Goal: Task Accomplishment & Management: Complete application form

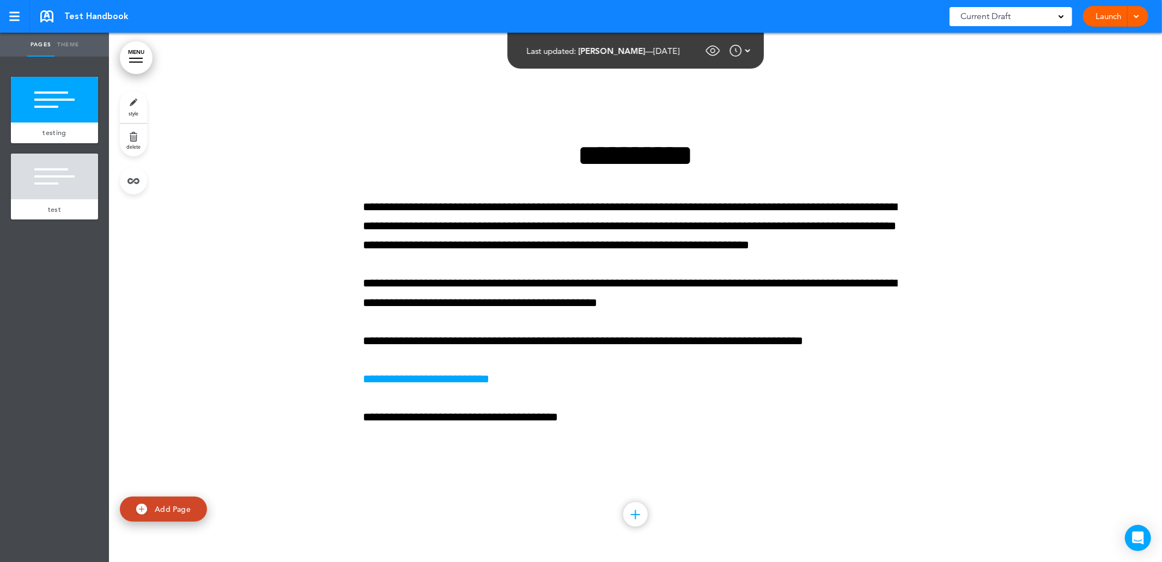
click at [1139, 15] on span at bounding box center [1135, 15] width 7 height 7
click at [1083, 69] on span "Request Approval" at bounding box center [1092, 65] width 63 height 10
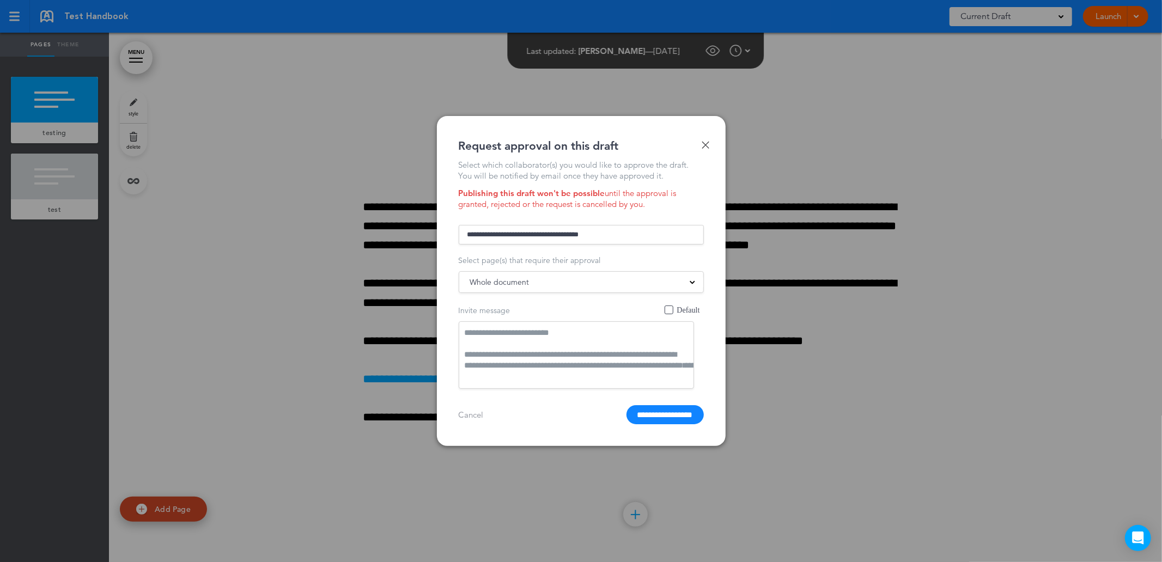
click at [572, 237] on input "text" at bounding box center [581, 235] width 245 height 20
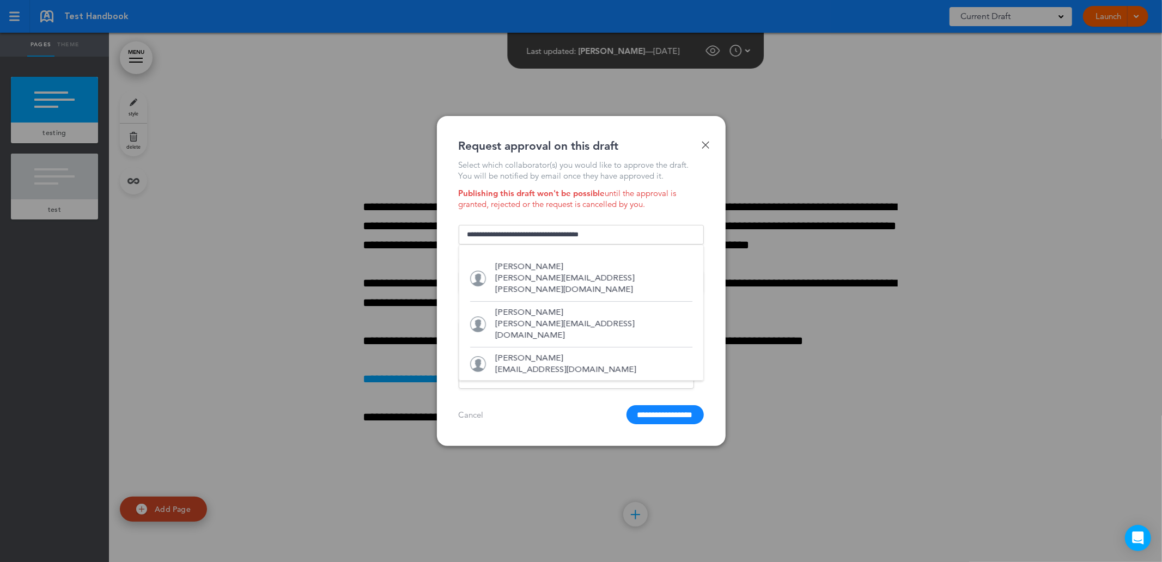
click at [657, 231] on input "text" at bounding box center [581, 235] width 245 height 20
click at [687, 195] on div "Publishing this draft won't be possible until the approval is granted, rejected…" at bounding box center [581, 199] width 245 height 22
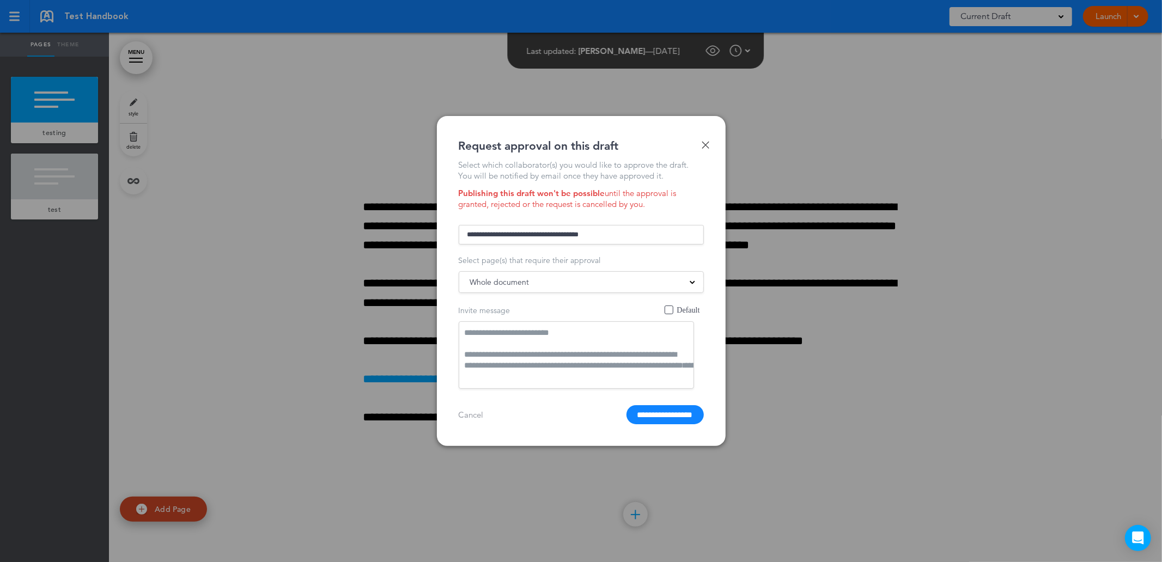
click at [664, 233] on input "text" at bounding box center [581, 235] width 245 height 20
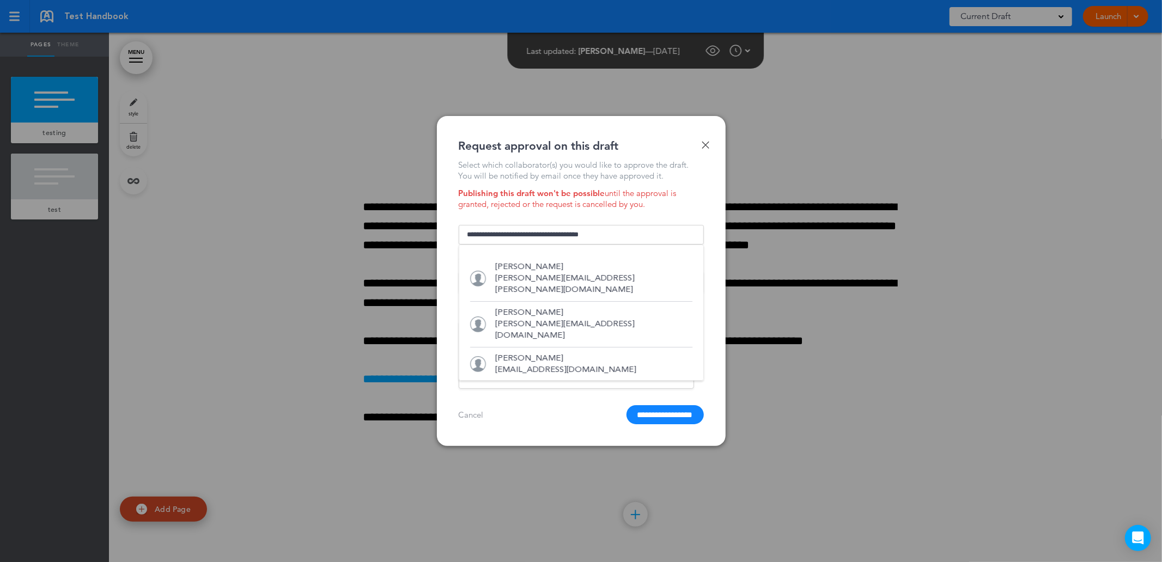
click at [680, 205] on div "Publishing this draft won't be possible until the approval is granted, rejected…" at bounding box center [581, 199] width 245 height 22
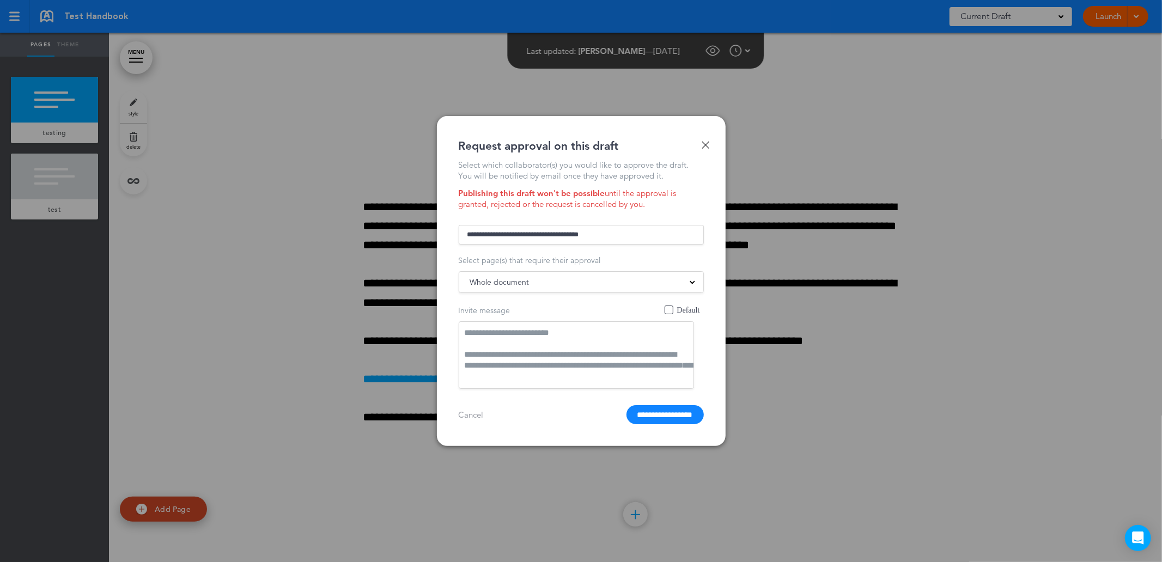
click at [660, 218] on div "Select which collaborator(s) you would like to approve the draft. You will be n…" at bounding box center [581, 292] width 245 height 265
click at [652, 229] on input "text" at bounding box center [581, 235] width 245 height 20
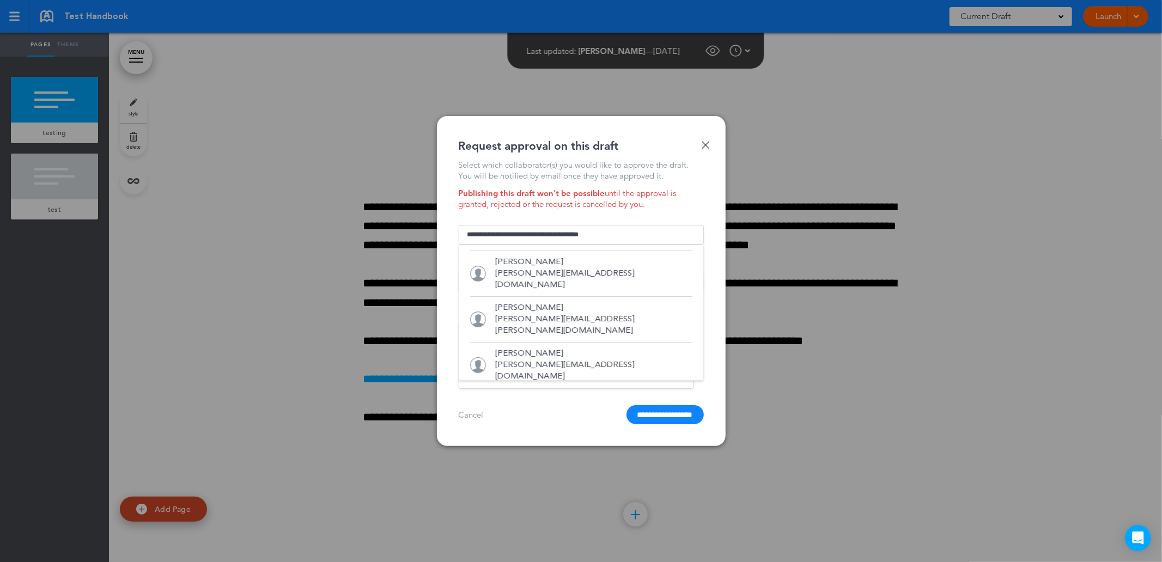
scroll to position [181, 0]
click at [556, 309] on p "[PERSON_NAME][EMAIL_ADDRESS][PERSON_NAME][DOMAIN_NAME]" at bounding box center [594, 320] width 197 height 23
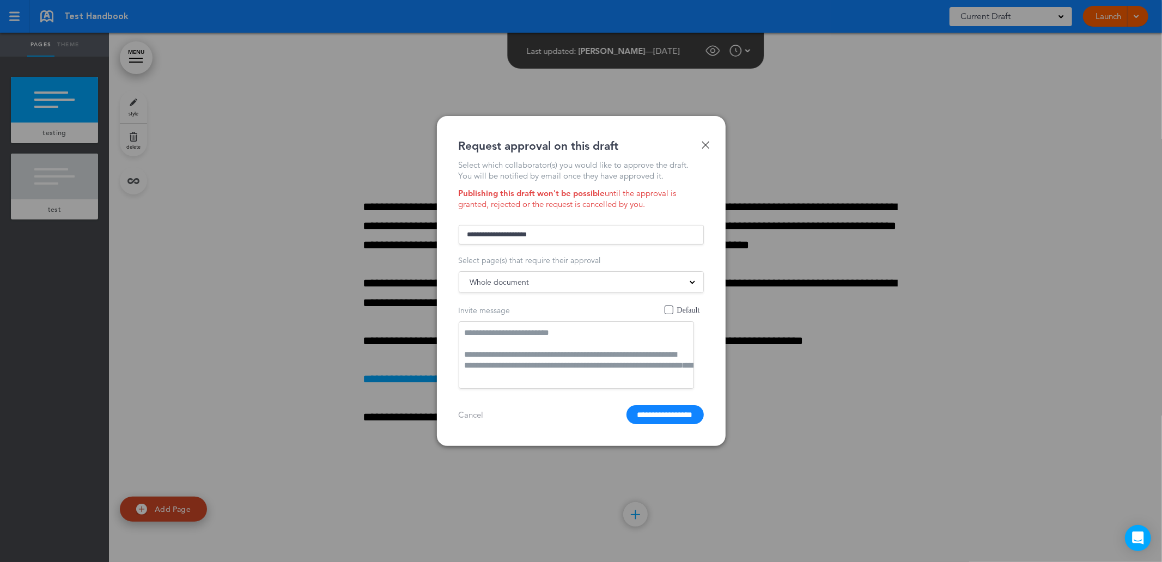
click at [558, 279] on div "Whole document" at bounding box center [581, 282] width 244 height 12
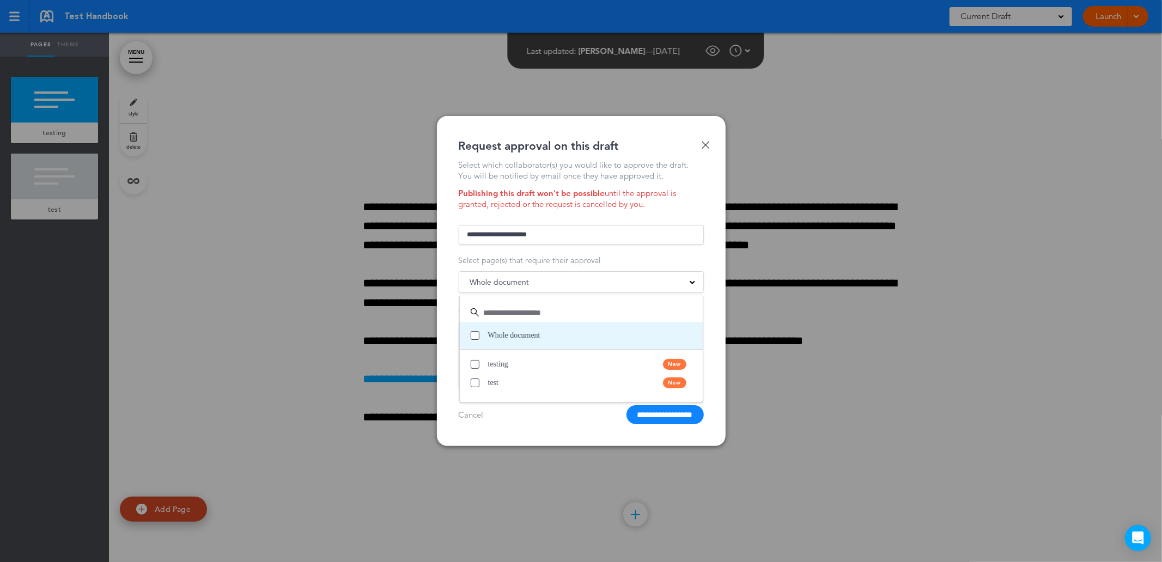
click at [477, 331] on label "Whole document" at bounding box center [584, 335] width 227 height 11
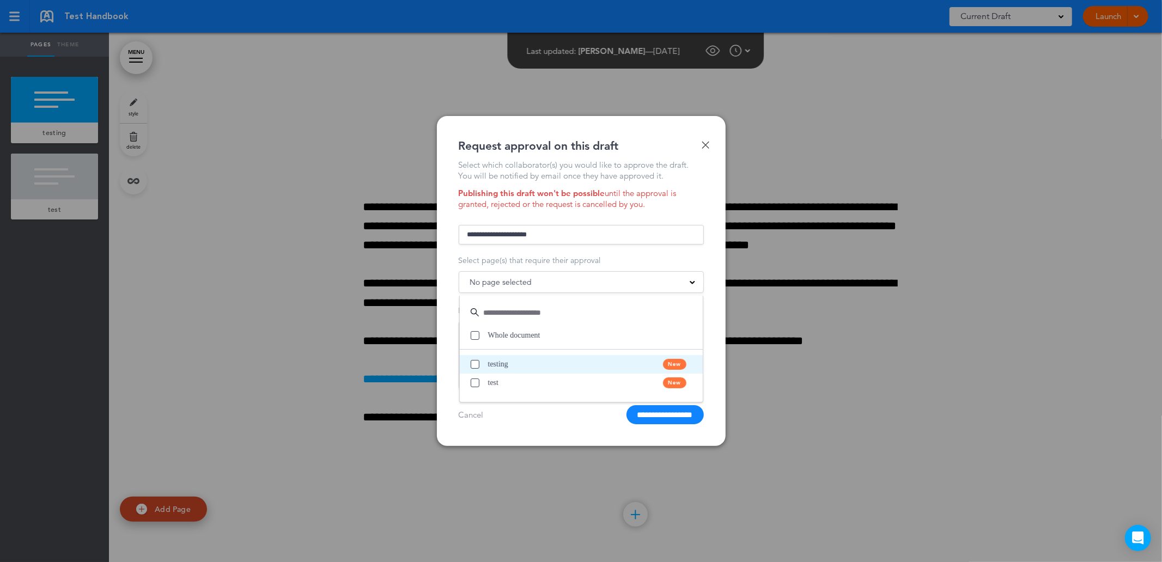
drag, startPoint x: 477, startPoint y: 363, endPoint x: 480, endPoint y: 368, distance: 5.9
click at [477, 364] on span at bounding box center [475, 364] width 9 height 9
click at [476, 388] on label "test New" at bounding box center [584, 382] width 227 height 11
click at [478, 380] on span at bounding box center [475, 383] width 9 height 9
click at [704, 143] on link "Done" at bounding box center [705, 145] width 8 height 8
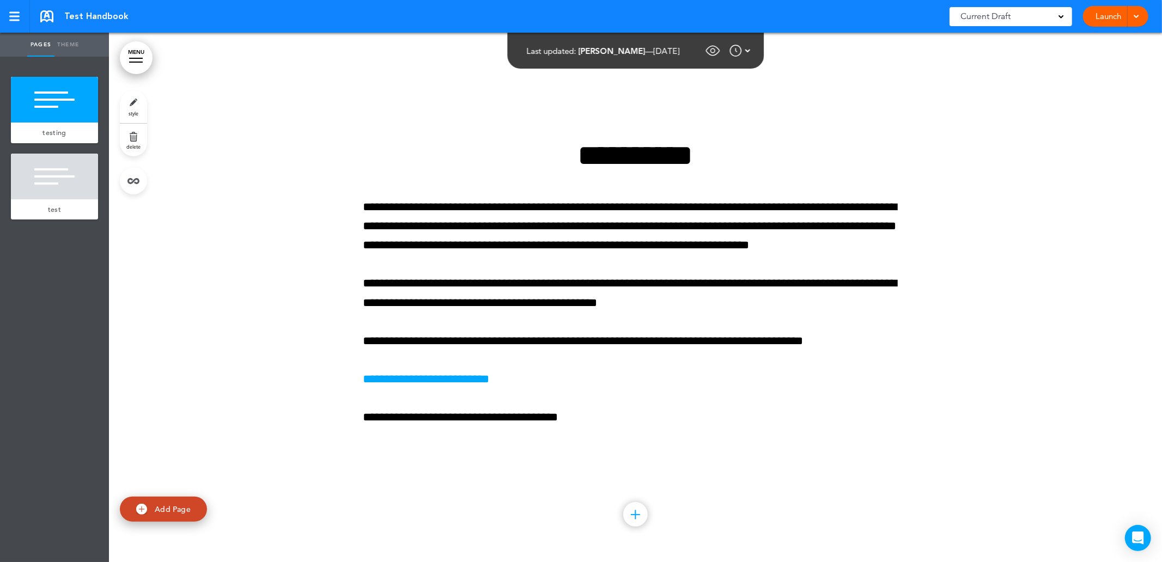
click at [1136, 14] on span at bounding box center [1135, 15] width 7 height 7
click at [1077, 66] on span "Request Approval" at bounding box center [1092, 65] width 63 height 10
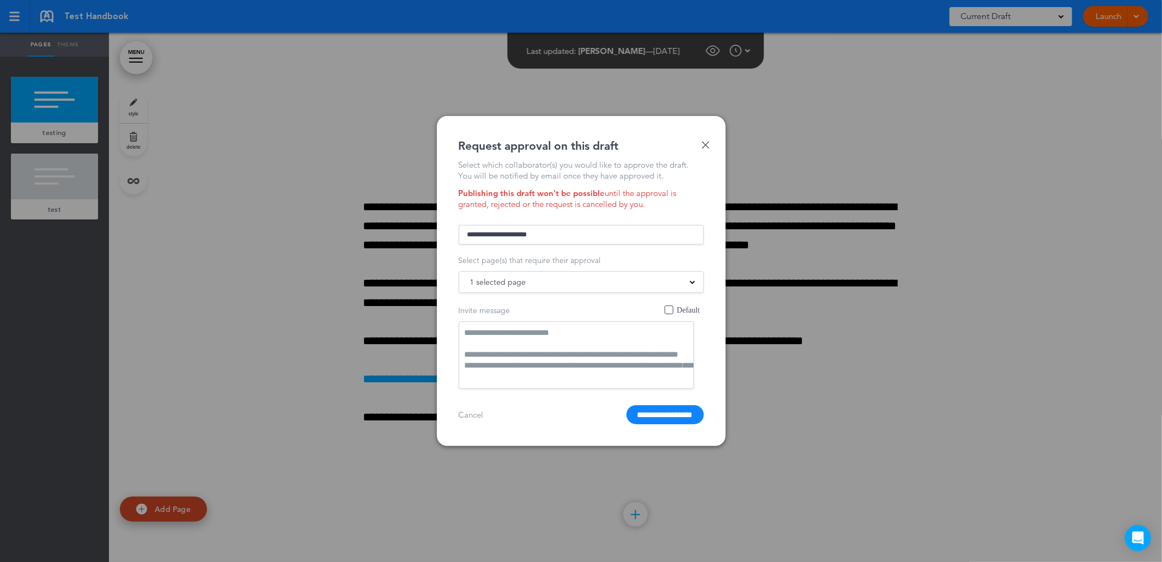
click at [556, 230] on input "**********" at bounding box center [581, 235] width 245 height 20
drag, startPoint x: 638, startPoint y: 232, endPoint x: 300, endPoint y: 241, distance: 337.8
click at [314, 240] on div "**********" at bounding box center [581, 281] width 1162 height 562
click at [532, 267] on p "[PERSON_NAME]" at bounding box center [566, 266] width 141 height 11
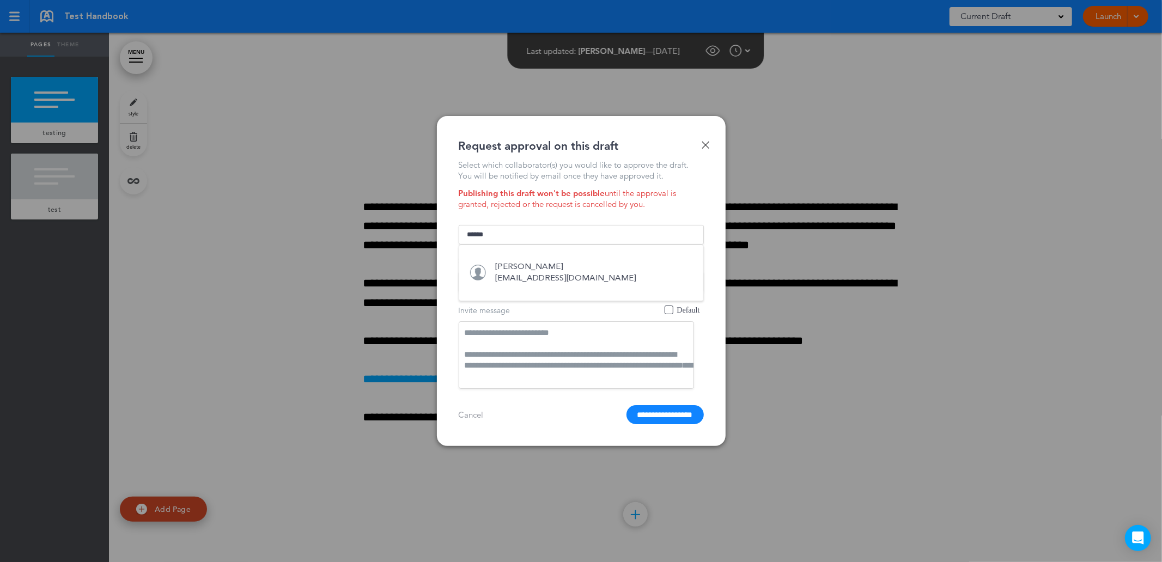
type input "**********"
click at [565, 281] on div "1 selected page" at bounding box center [581, 282] width 244 height 12
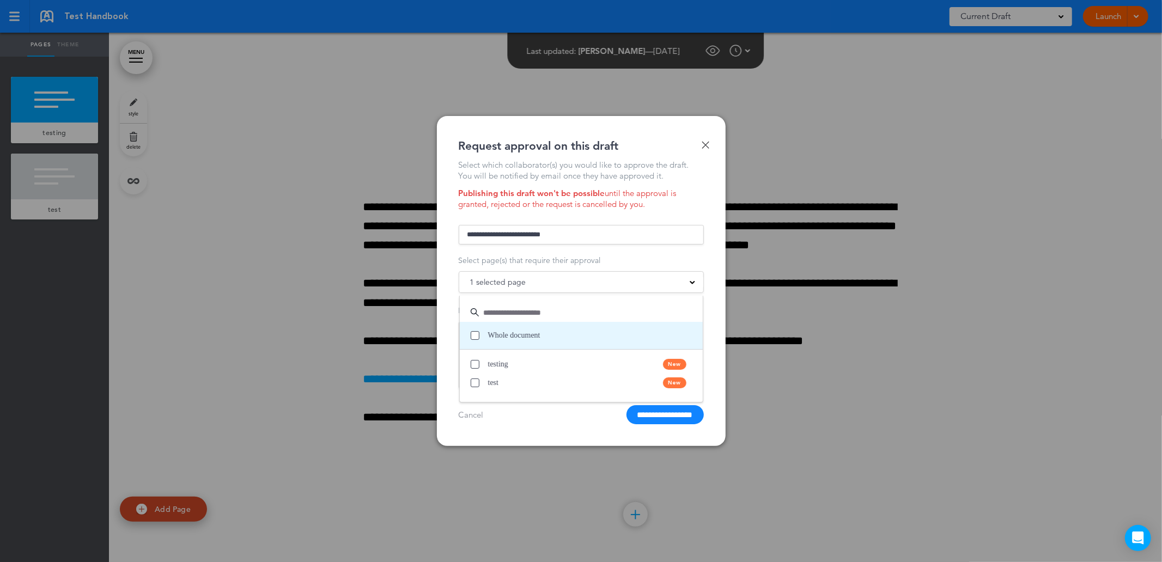
click at [475, 338] on span at bounding box center [475, 335] width 9 height 9
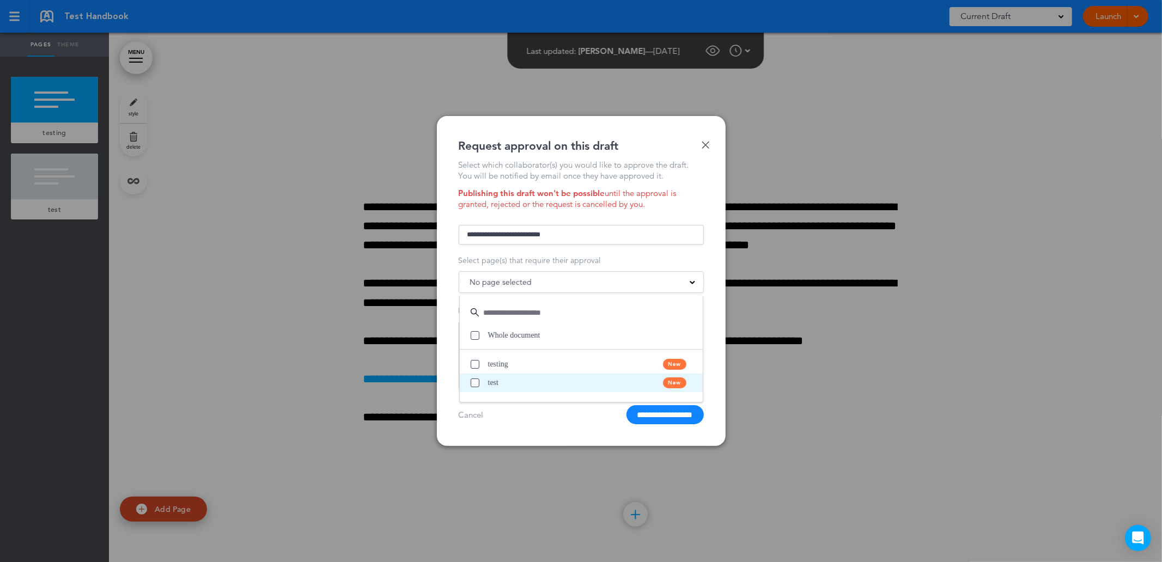
click at [474, 383] on span at bounding box center [475, 383] width 9 height 9
click at [646, 416] on input "**********" at bounding box center [664, 414] width 77 height 19
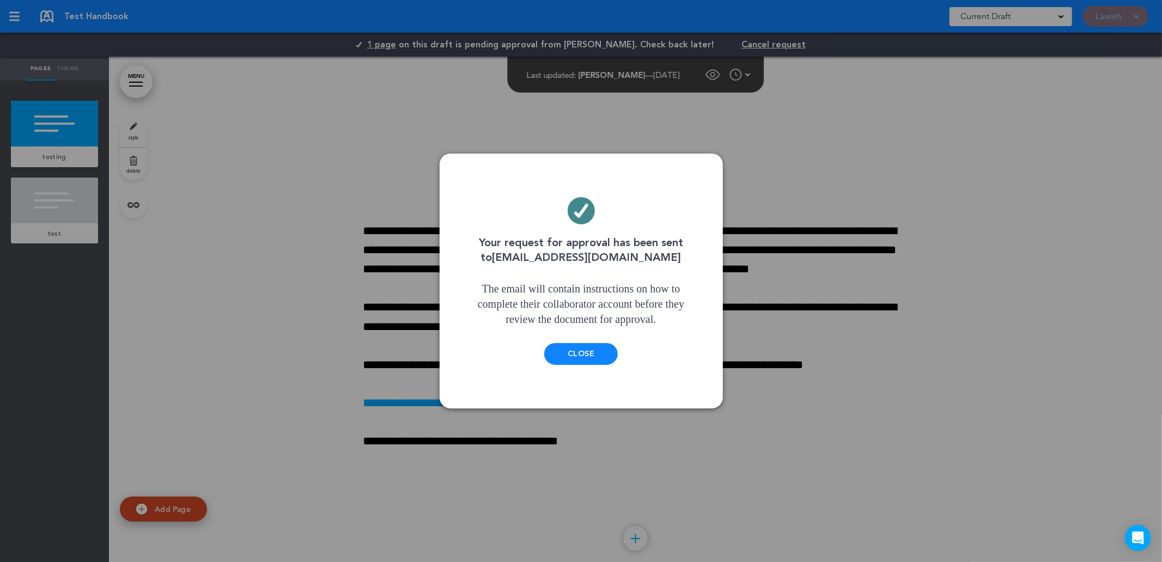
click at [598, 355] on div "Close" at bounding box center [581, 354] width 74 height 22
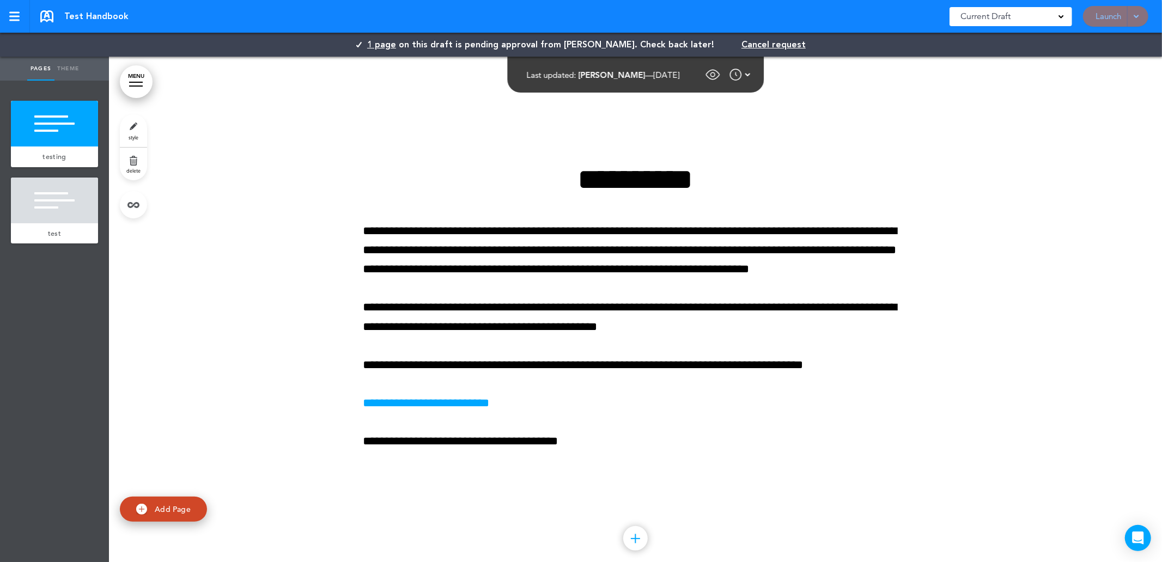
click at [1050, 71] on div at bounding box center [635, 321] width 1053 height 529
click at [1109, 18] on div "Saved! Current Draft CURRENT DRAFT Launch Launch Request Approval Preview Draft" at bounding box center [1048, 16] width 199 height 33
click at [1064, 18] on div "Current Draft" at bounding box center [1010, 16] width 123 height 19
click at [1034, 50] on li "CURRENT DRAFT" at bounding box center [1010, 44] width 123 height 14
click at [1060, 77] on div at bounding box center [635, 321] width 1053 height 529
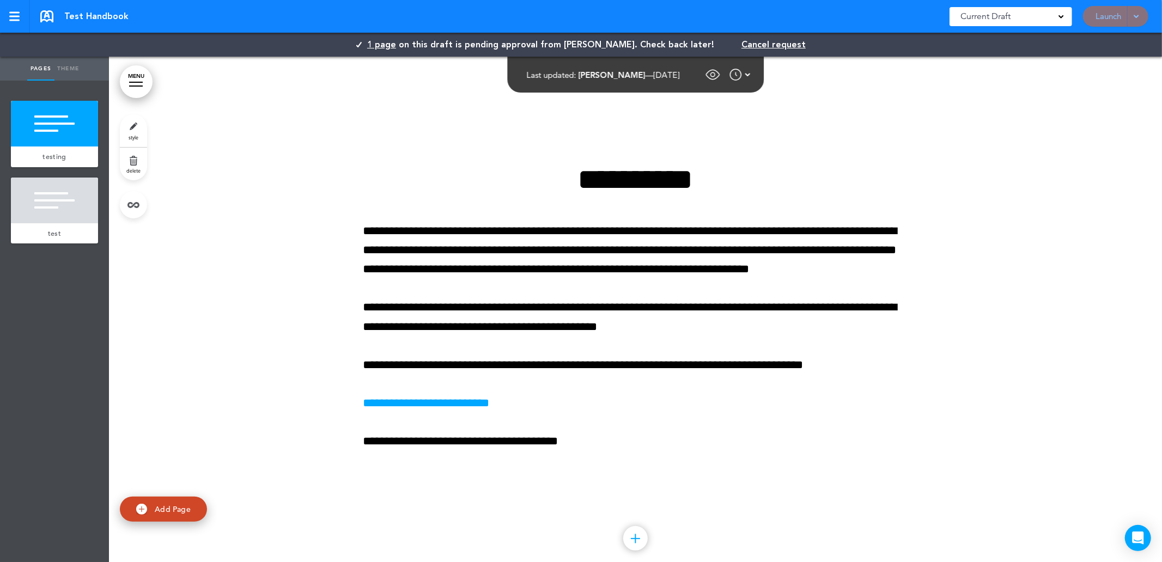
click at [1127, 22] on div "Saved! Current Draft CURRENT DRAFT Launch Launch Request Approval Preview Draft" at bounding box center [1048, 16] width 199 height 33
click at [1087, 174] on div at bounding box center [635, 321] width 1053 height 529
click at [678, 44] on span "on this draft is pending approval from Alyssa Fuchsberger. Check back later!" at bounding box center [556, 45] width 315 height 12
click at [694, 47] on span "on this draft is pending approval from Alyssa Fuchsberger. Check back later!" at bounding box center [556, 45] width 315 height 12
click at [1063, 16] on span at bounding box center [1060, 15] width 5 height 5
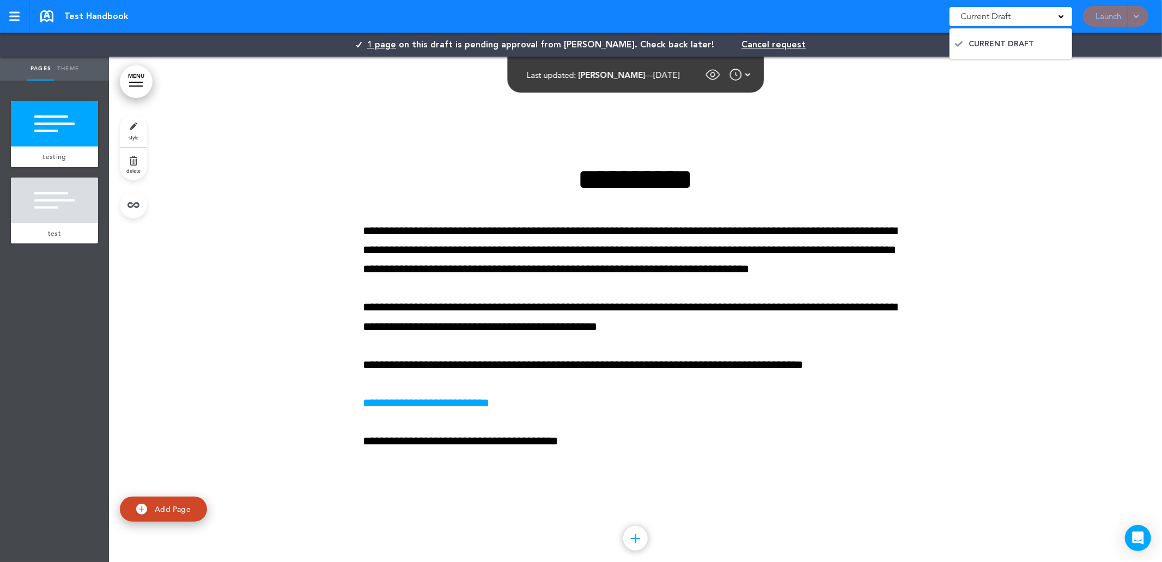
click at [991, 106] on div at bounding box center [635, 321] width 1053 height 529
click at [1063, 15] on span at bounding box center [1060, 15] width 5 height 5
click at [867, 102] on div at bounding box center [635, 321] width 1053 height 529
click at [601, 46] on span "on this draft is pending approval from Alyssa Fuchsberger. Check back later!" at bounding box center [556, 45] width 315 height 12
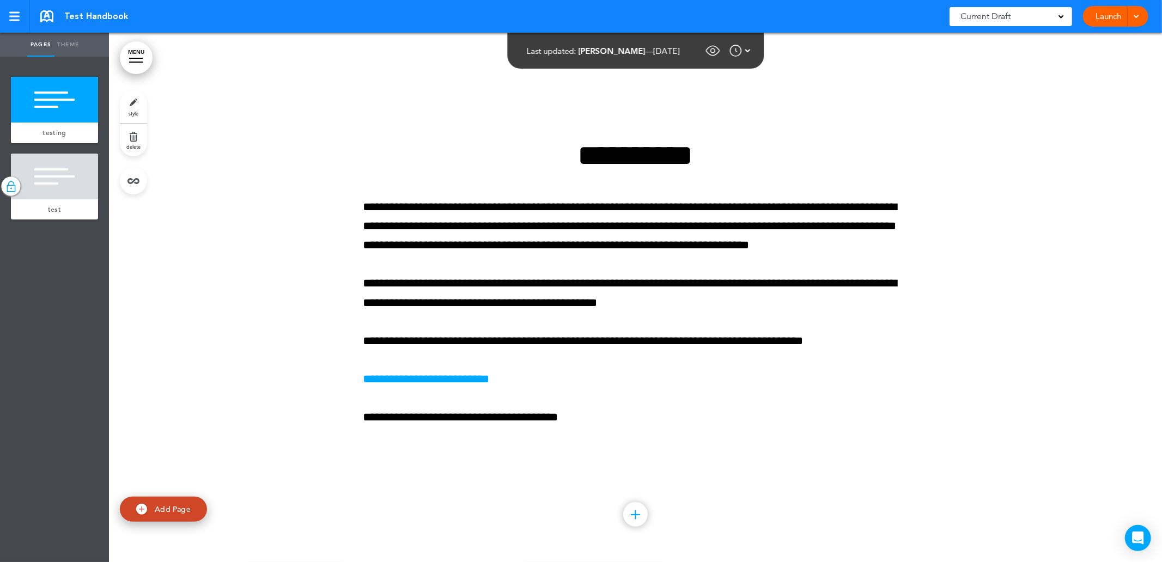
click at [1070, 17] on div "Current Draft" at bounding box center [1010, 16] width 123 height 19
click at [1076, 97] on div at bounding box center [635, 297] width 1053 height 529
click at [1139, 11] on div at bounding box center [1134, 16] width 11 height 21
click at [1078, 44] on span "Launch" at bounding box center [1073, 41] width 25 height 10
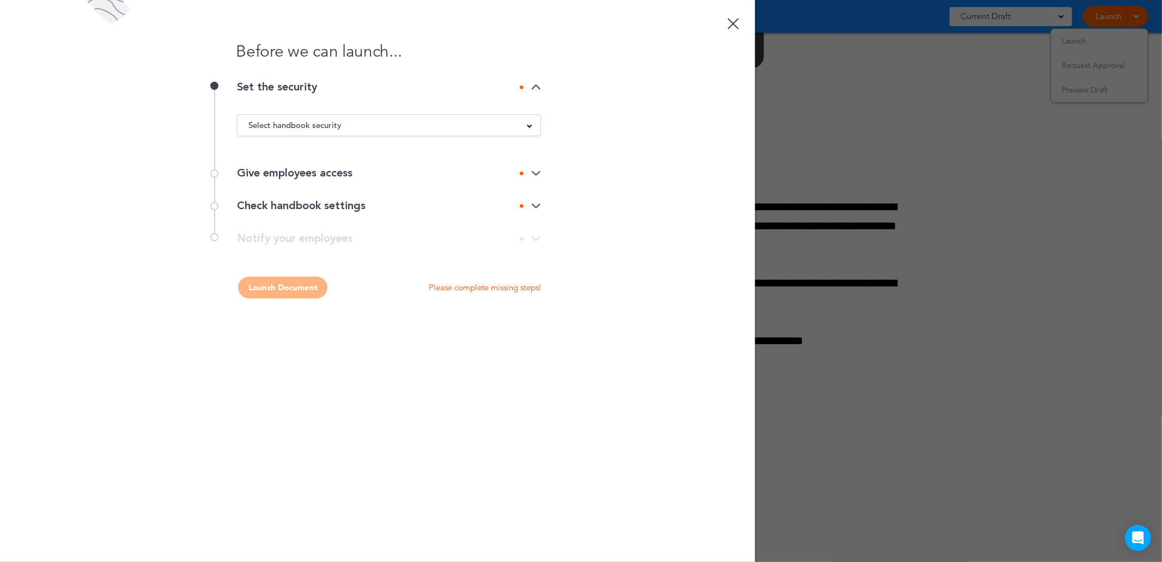
click at [734, 20] on div at bounding box center [733, 23] width 11 height 11
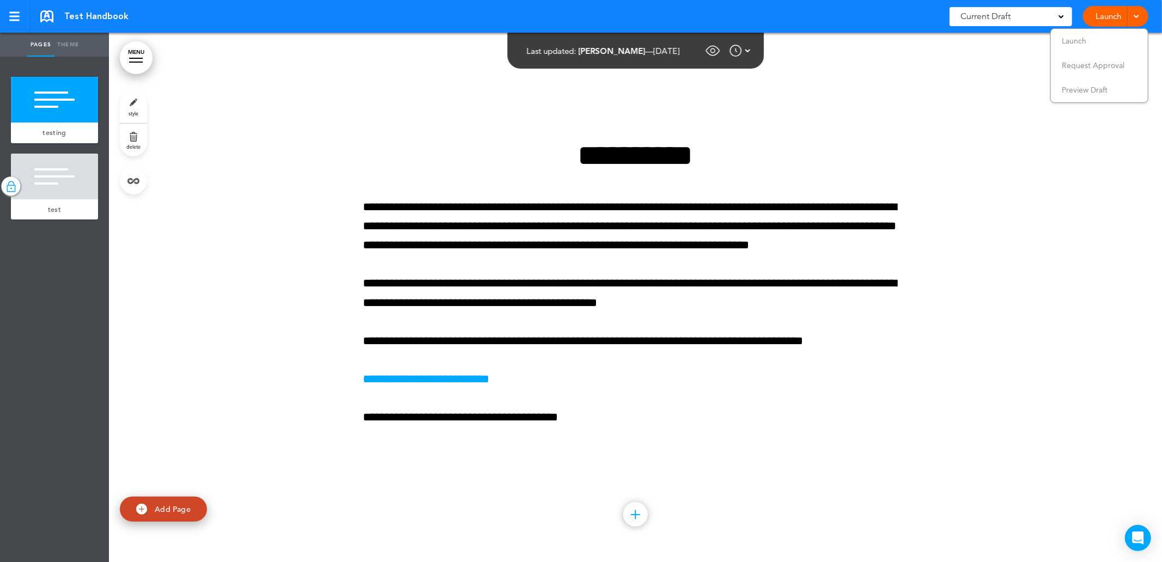
click at [140, 64] on link "MENU" at bounding box center [136, 57] width 33 height 33
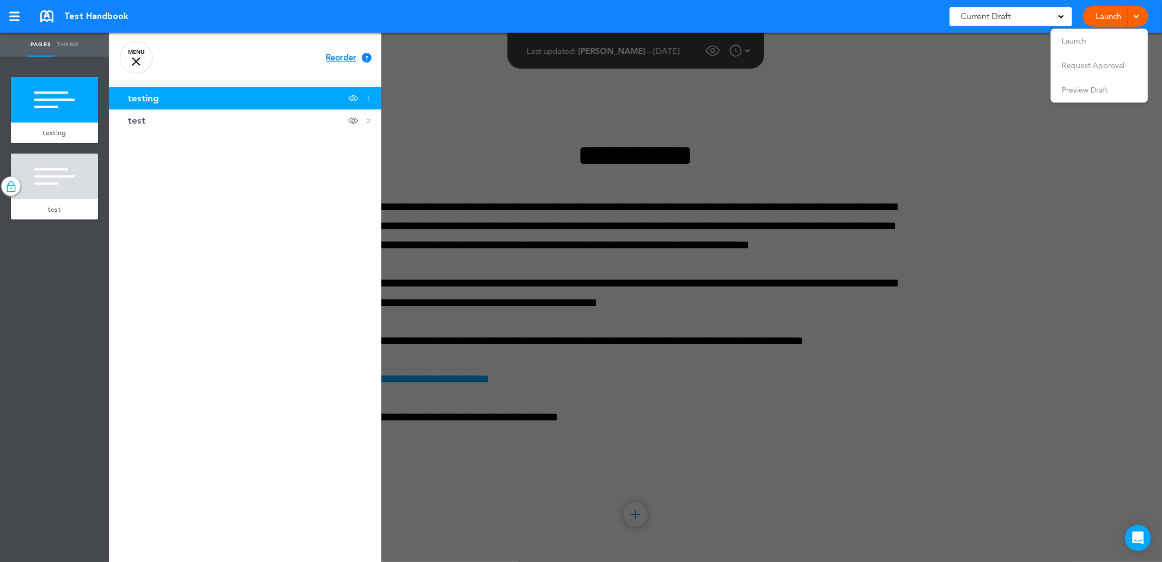
click at [402, 56] on div at bounding box center [690, 281] width 1162 height 562
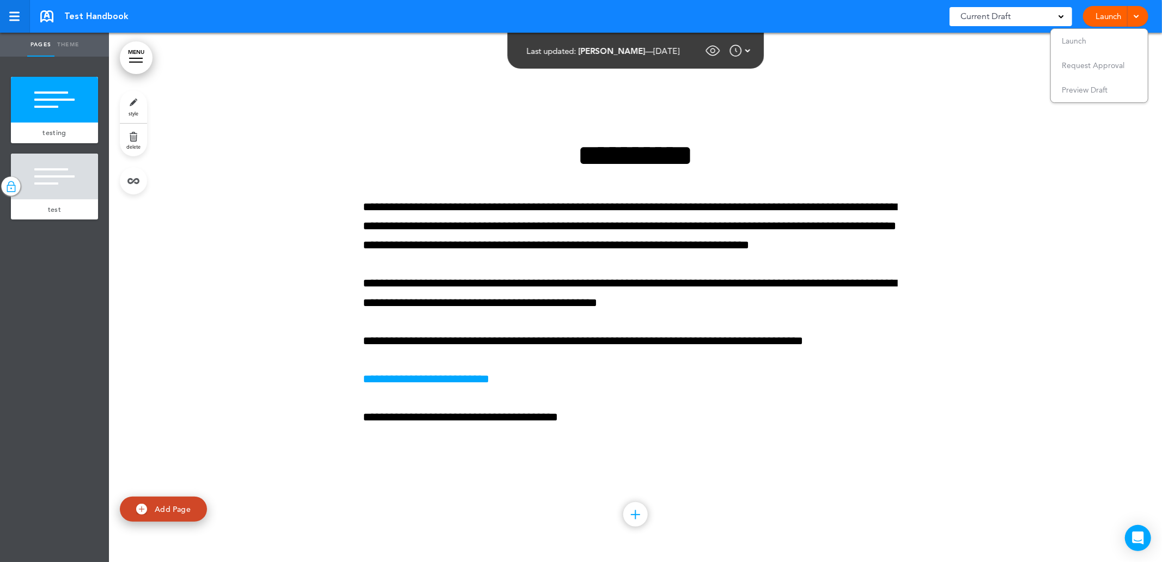
click at [17, 21] on link at bounding box center [15, 16] width 30 height 33
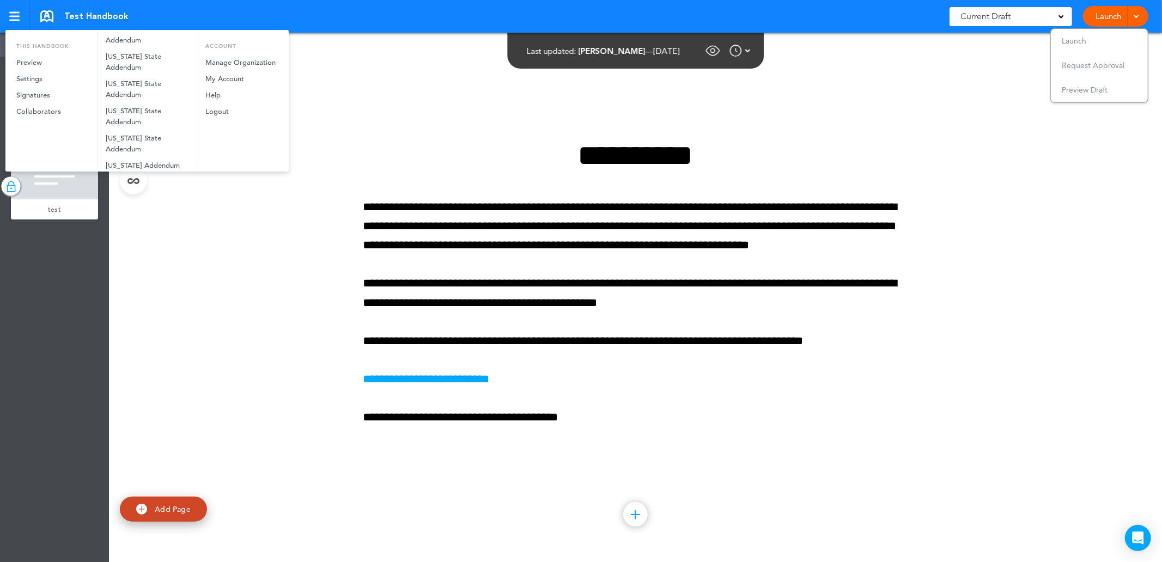
scroll to position [484, 0]
click at [1003, 62] on div at bounding box center [581, 281] width 1162 height 562
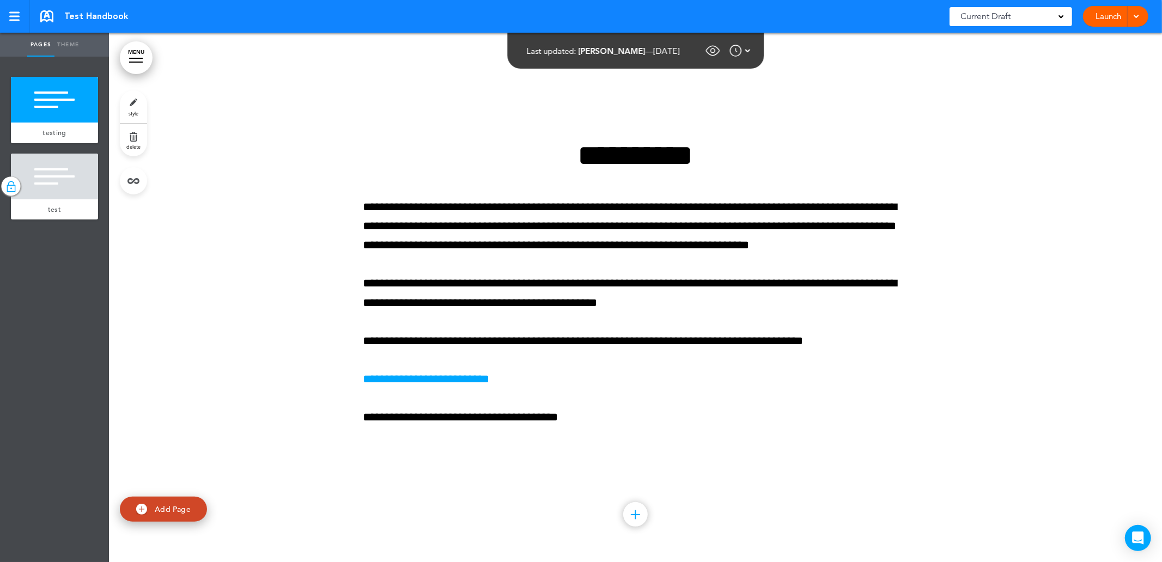
click at [1131, 20] on div at bounding box center [1134, 16] width 11 height 21
click at [914, 65] on div at bounding box center [635, 297] width 1053 height 529
click at [74, 47] on link "Theme" at bounding box center [67, 45] width 27 height 24
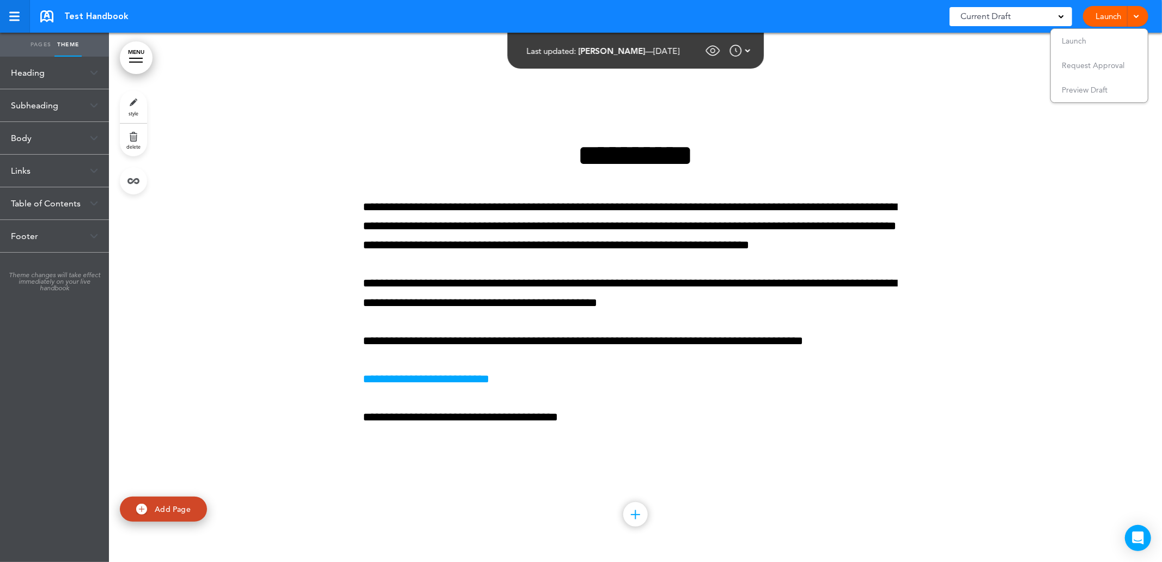
click at [10, 18] on div at bounding box center [14, 16] width 10 height 9
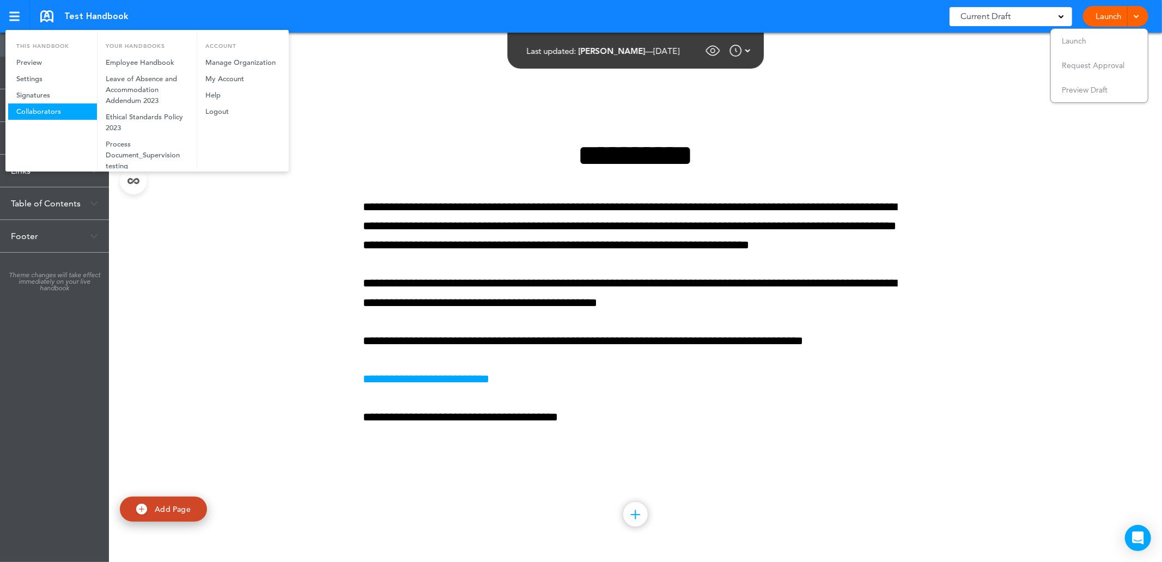
click at [28, 108] on link "Collaborators" at bounding box center [52, 111] width 89 height 16
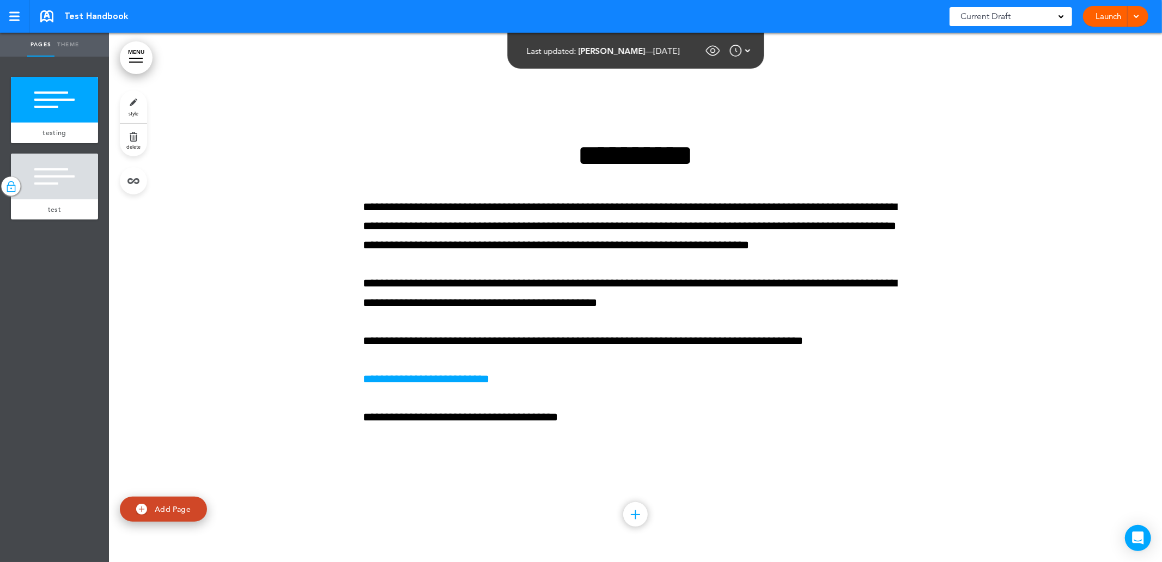
click at [139, 64] on link "MENU" at bounding box center [136, 57] width 33 height 33
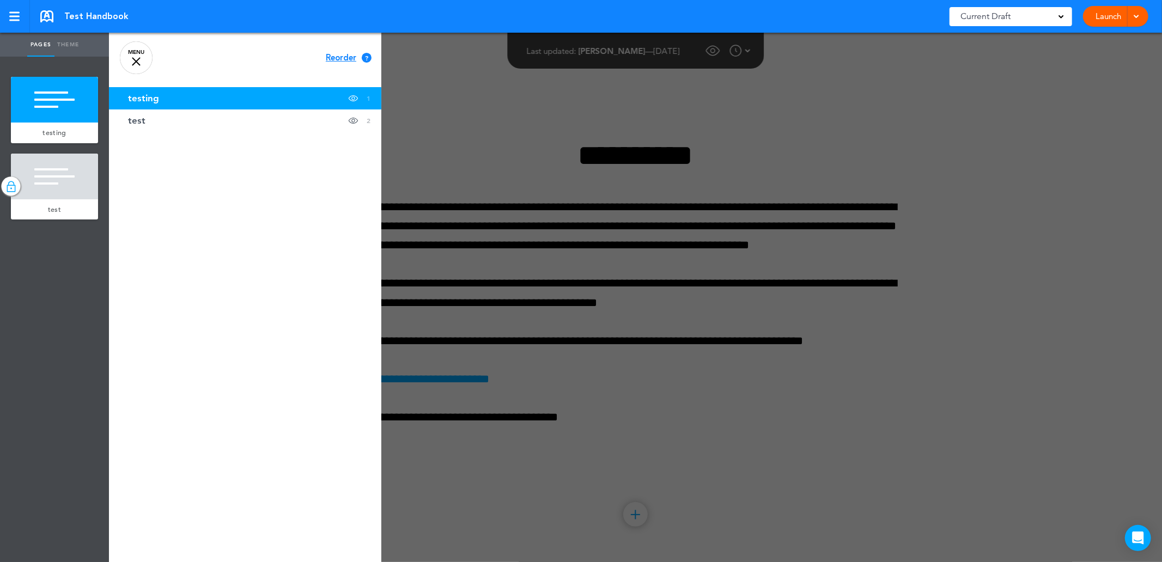
click at [436, 95] on div at bounding box center [690, 281] width 1162 height 562
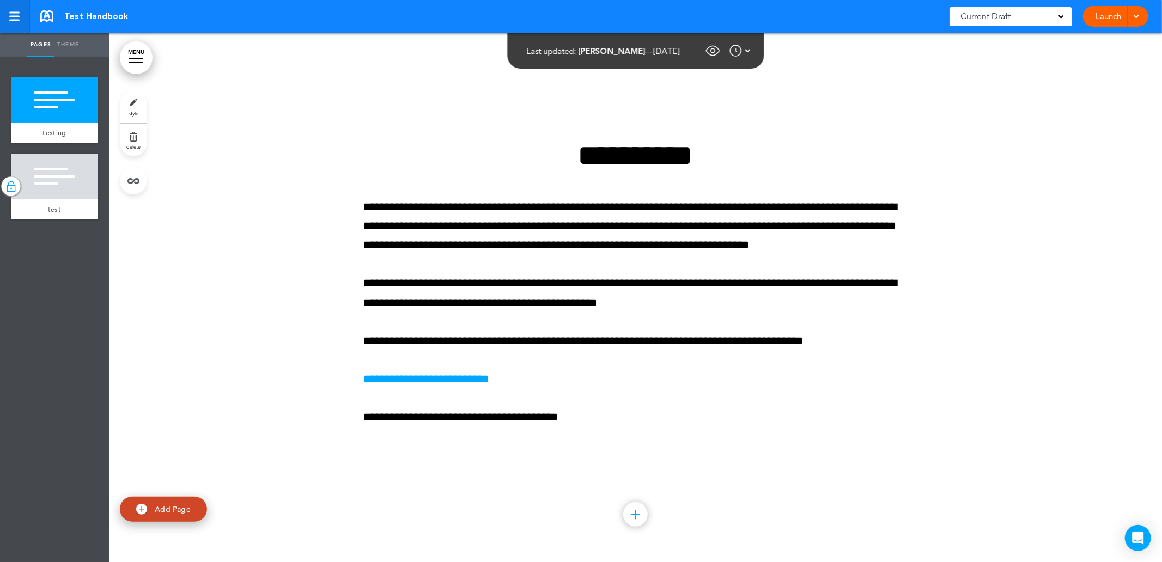
click at [15, 16] on div at bounding box center [14, 17] width 10 height 2
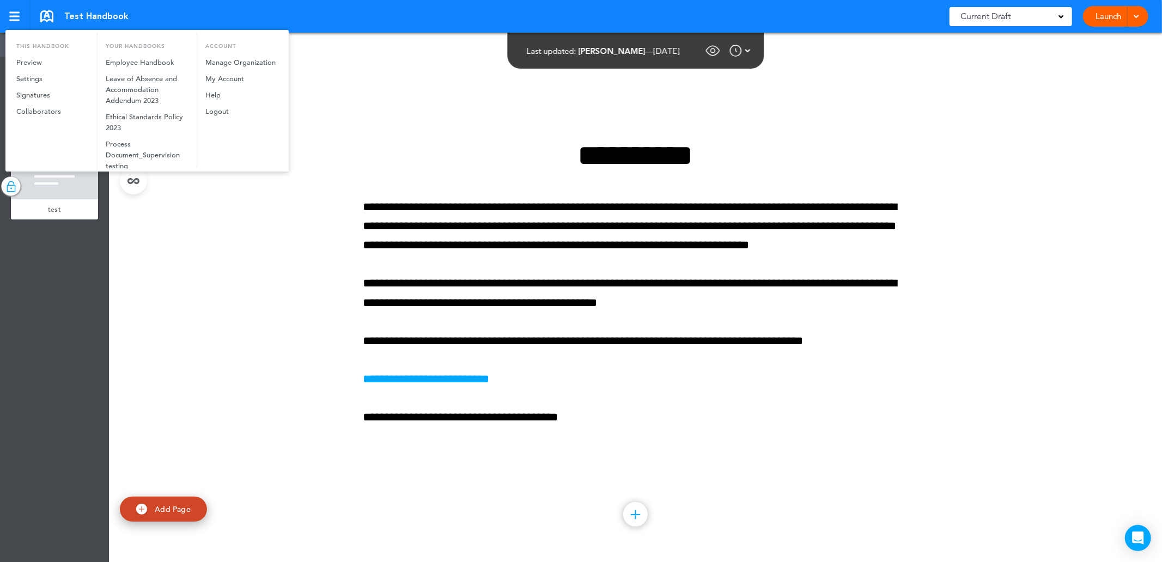
click at [32, 17] on div at bounding box center [581, 281] width 1162 height 562
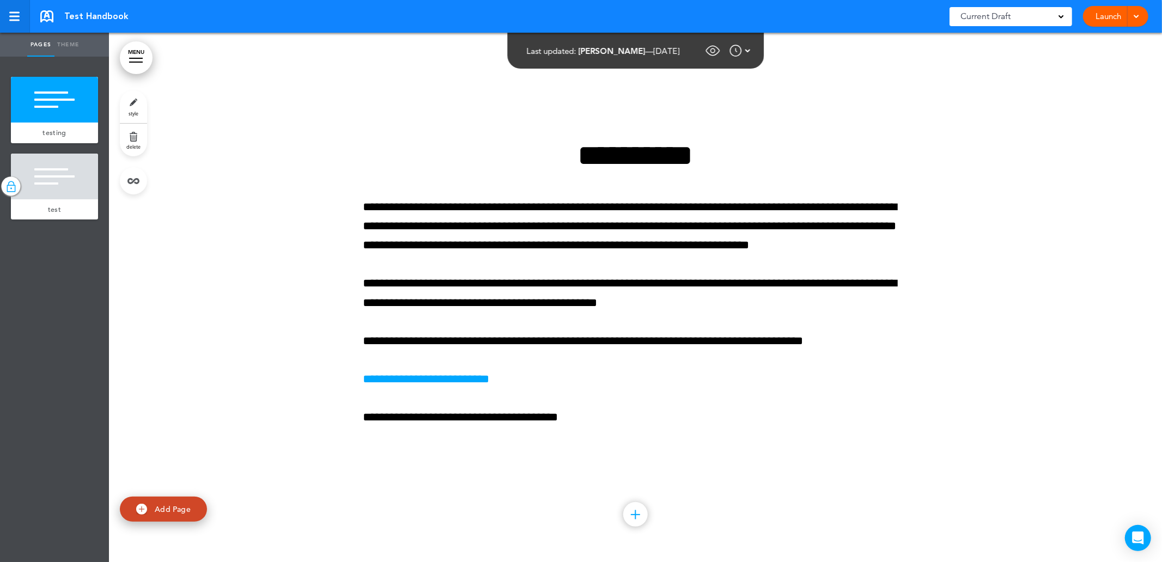
click at [25, 21] on link at bounding box center [15, 16] width 30 height 33
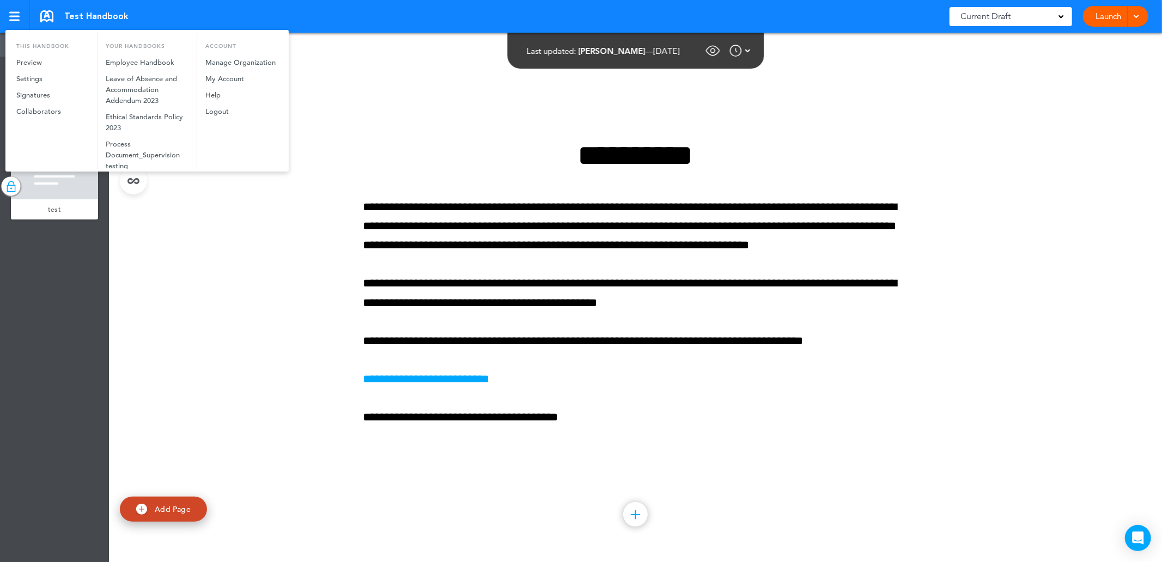
click at [63, 13] on div at bounding box center [581, 281] width 1162 height 562
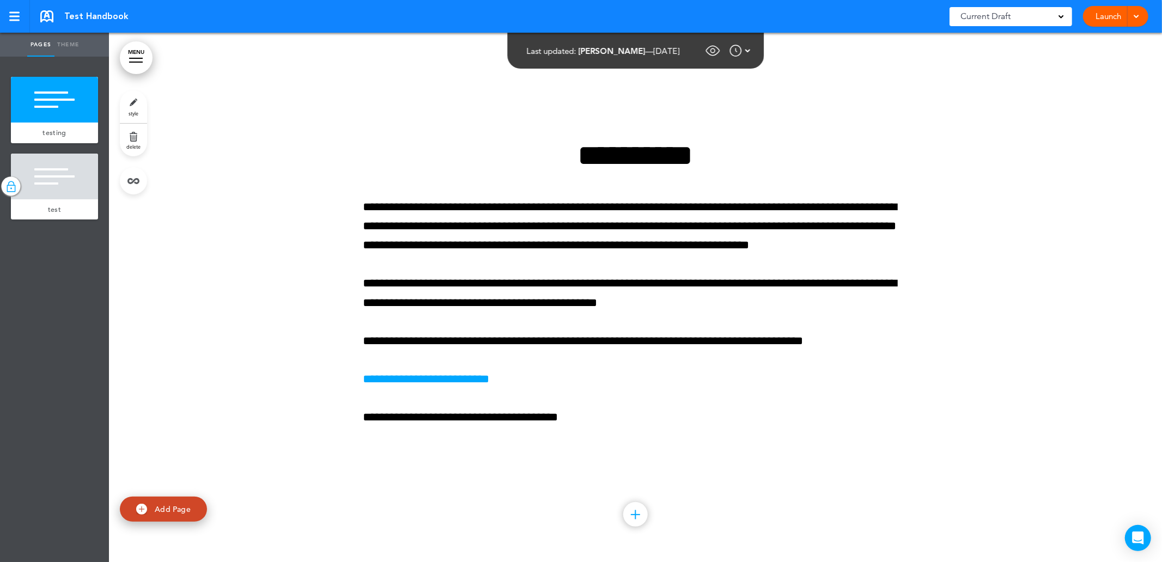
click at [42, 17] on link at bounding box center [46, 16] width 13 height 12
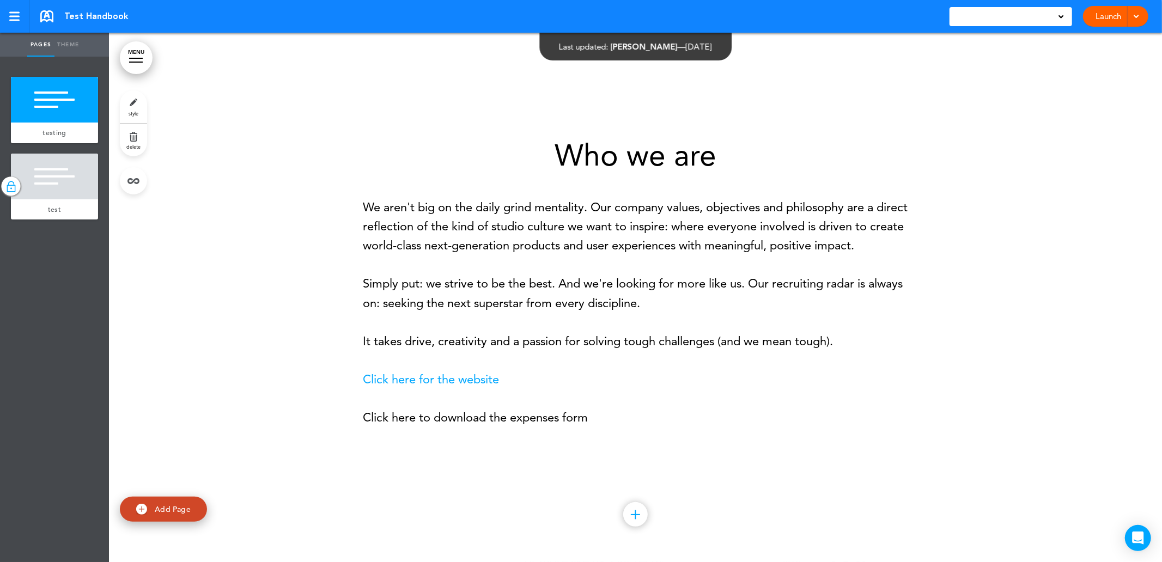
click at [1133, 16] on span at bounding box center [1135, 15] width 7 height 7
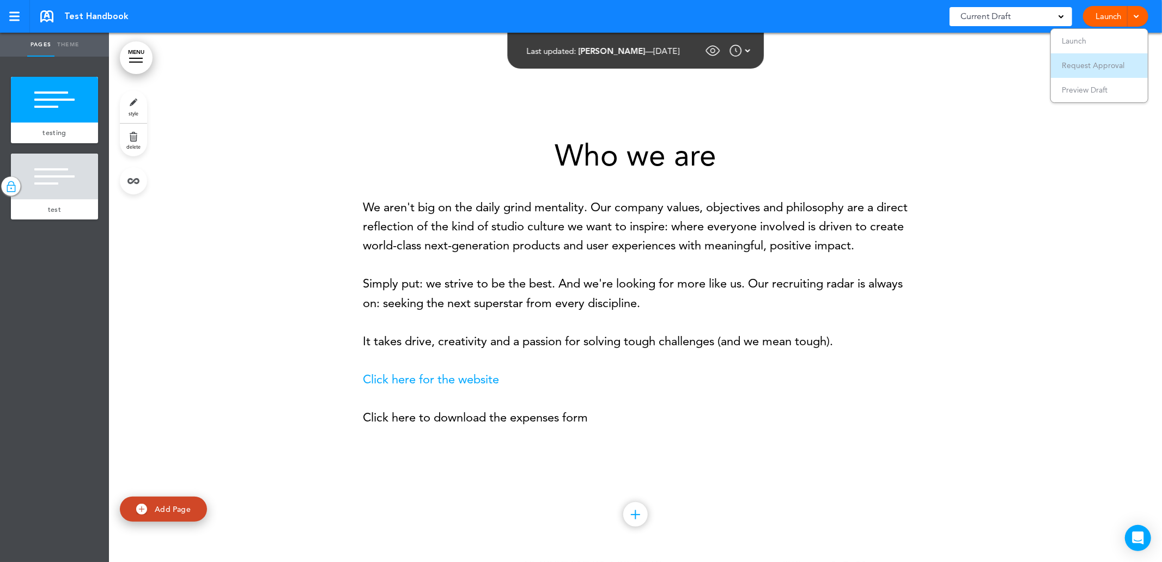
click at [1095, 63] on span "Request Approval" at bounding box center [1092, 65] width 63 height 10
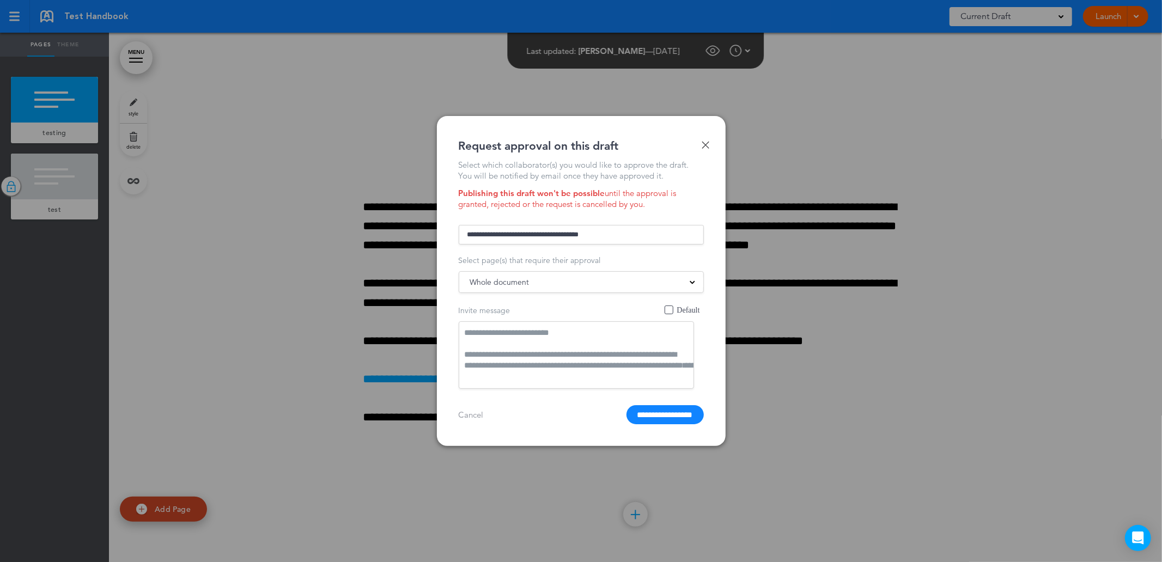
click at [634, 227] on input "text" at bounding box center [581, 235] width 245 height 20
click at [534, 278] on p "[EMAIL_ADDRESS][DOMAIN_NAME]" at bounding box center [566, 278] width 141 height 11
type input "**********"
click at [641, 417] on input "**********" at bounding box center [664, 414] width 77 height 19
